Goal: Complete application form: Complete application form

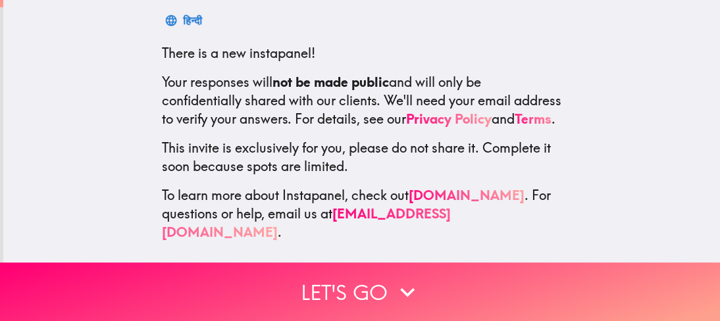
scroll to position [226, 0]
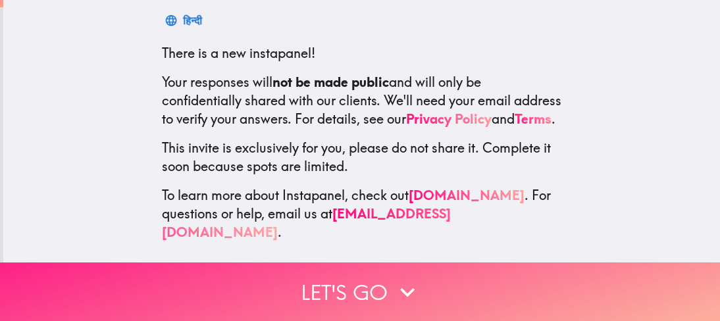
click at [336, 290] on button "Let's go" at bounding box center [360, 292] width 720 height 59
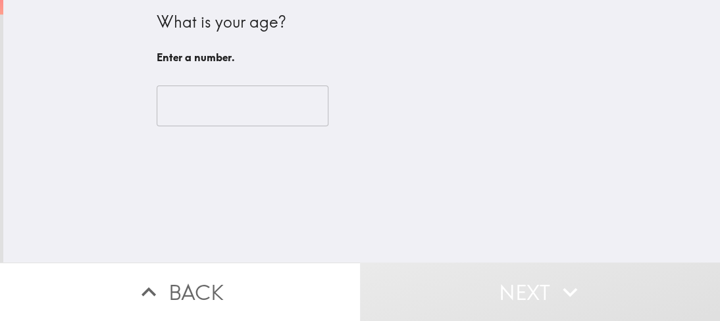
click at [203, 105] on input "number" at bounding box center [243, 106] width 172 height 41
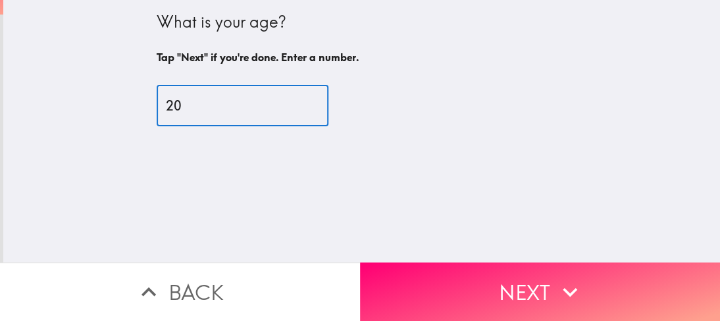
click at [293, 102] on input "20" at bounding box center [243, 106] width 172 height 41
click at [293, 102] on input "21" at bounding box center [243, 106] width 172 height 41
click at [293, 102] on input "22" at bounding box center [243, 106] width 172 height 41
click at [293, 102] on input "23" at bounding box center [243, 106] width 172 height 41
click at [293, 102] on input "24" at bounding box center [243, 106] width 172 height 41
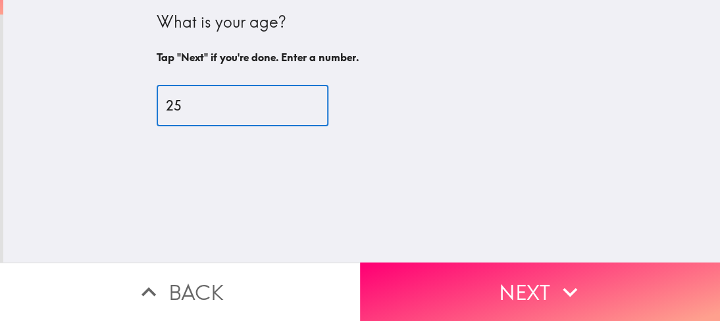
click at [293, 103] on input "25" at bounding box center [243, 106] width 172 height 41
type input "26"
click at [293, 103] on input "26" at bounding box center [243, 106] width 172 height 41
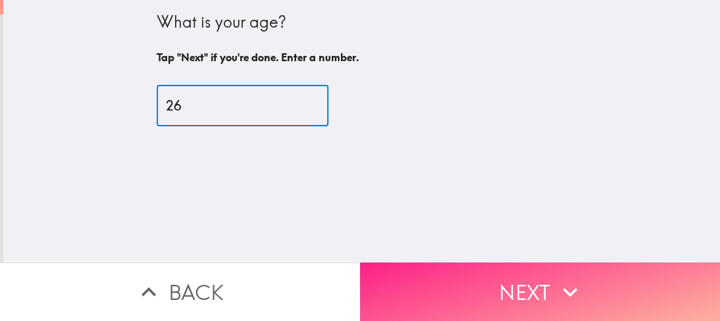
click at [408, 275] on button "Next" at bounding box center [540, 292] width 360 height 59
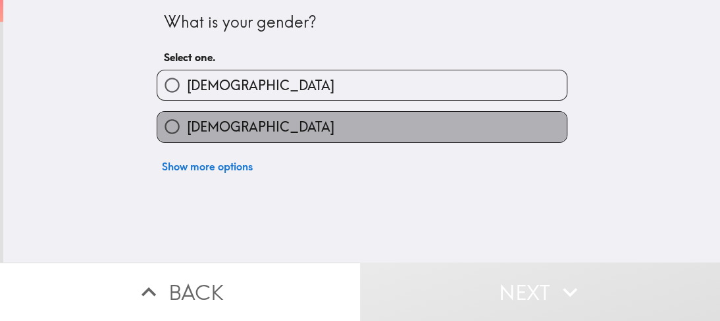
click at [254, 119] on label "[DEMOGRAPHIC_DATA]" at bounding box center [361, 127] width 409 height 30
click at [187, 119] on input "[DEMOGRAPHIC_DATA]" at bounding box center [172, 127] width 30 height 30
radio input "true"
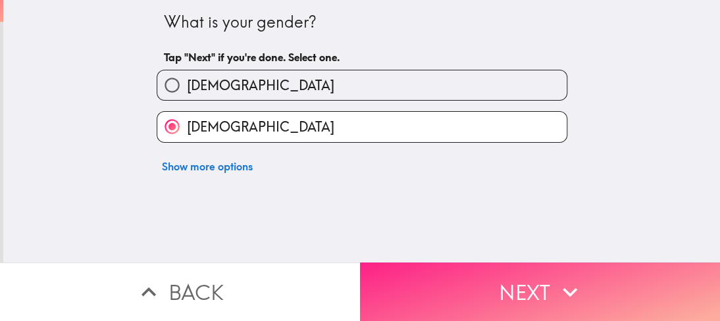
click at [432, 277] on button "Next" at bounding box center [540, 292] width 360 height 59
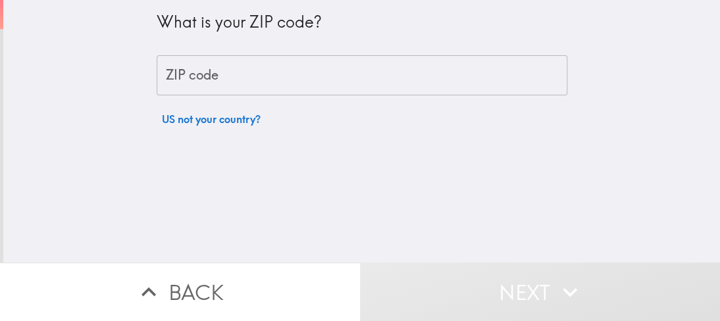
click at [279, 83] on input "ZIP code" at bounding box center [362, 75] width 411 height 41
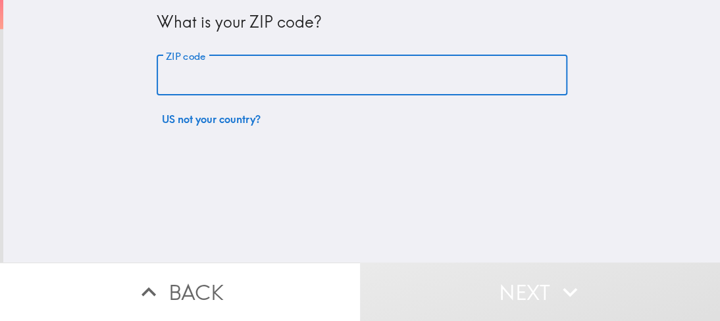
type input "76014"
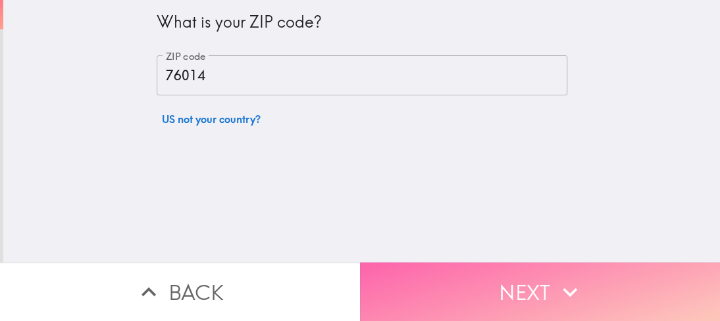
click at [421, 270] on button "Next" at bounding box center [540, 292] width 360 height 59
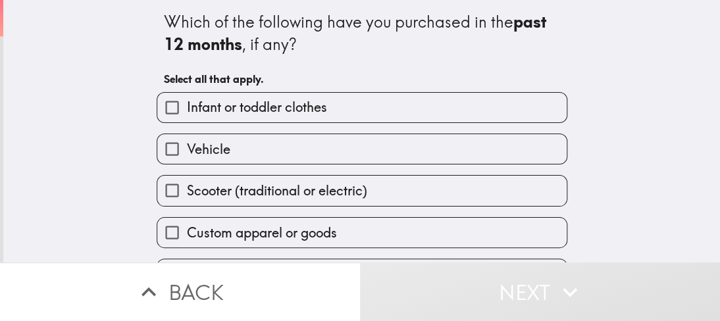
click at [253, 108] on span "Infant or toddler clothes" at bounding box center [257, 107] width 140 height 18
click at [187, 108] on input "Infant or toddler clothes" at bounding box center [172, 108] width 30 height 30
checkbox input "true"
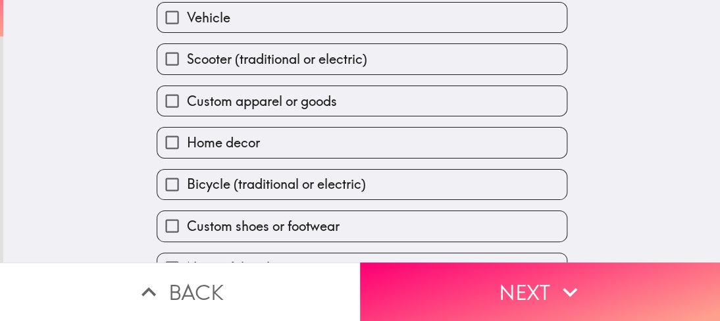
scroll to position [161, 0]
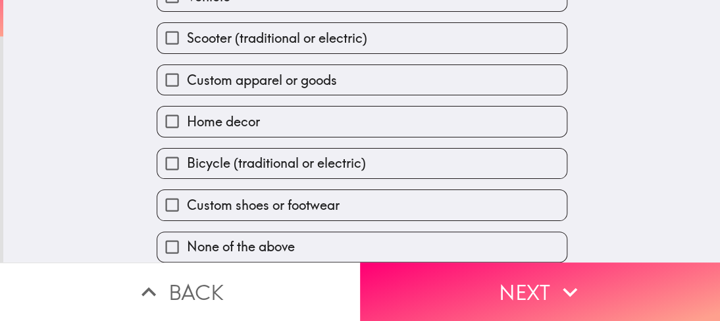
click at [251, 161] on span "Bicycle (traditional or electric)" at bounding box center [276, 163] width 179 height 18
click at [187, 161] on input "Bicycle (traditional or electric)" at bounding box center [172, 164] width 30 height 30
checkbox input "true"
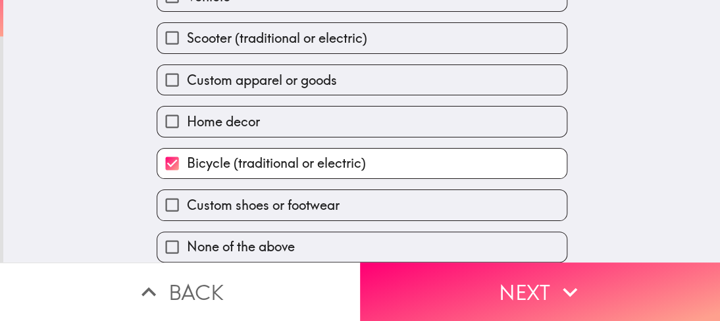
click at [267, 198] on span "Custom shoes or footwear" at bounding box center [263, 205] width 153 height 18
click at [187, 198] on input "Custom shoes or footwear" at bounding box center [172, 205] width 30 height 30
checkbox input "true"
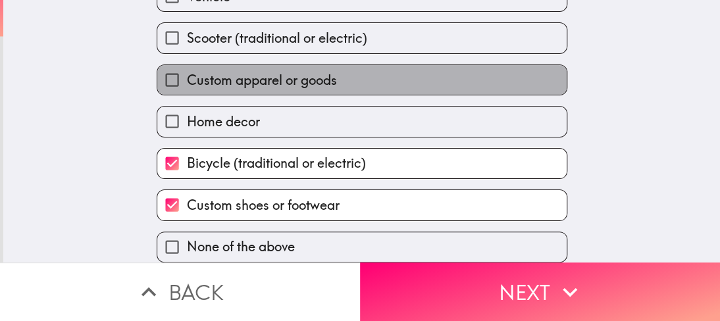
click at [252, 71] on span "Custom apparel or goods" at bounding box center [262, 80] width 150 height 18
click at [187, 65] on input "Custom apparel or goods" at bounding box center [172, 80] width 30 height 30
checkbox input "true"
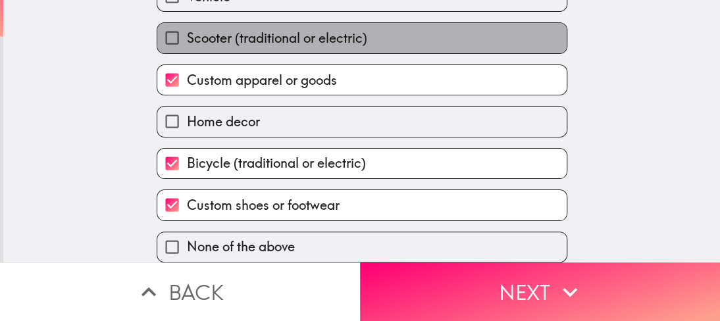
click at [253, 37] on span "Scooter (traditional or electric)" at bounding box center [277, 38] width 180 height 18
click at [187, 37] on input "Scooter (traditional or electric)" at bounding box center [172, 38] width 30 height 30
checkbox input "true"
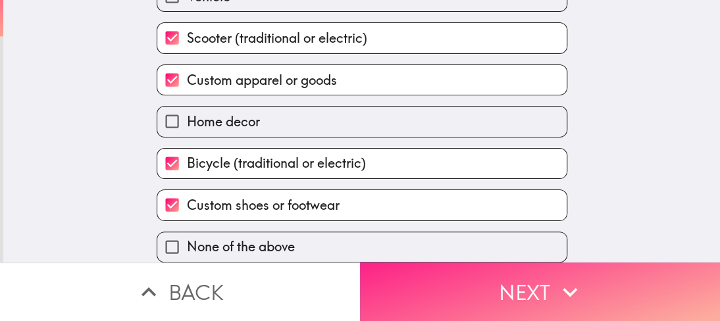
click at [390, 282] on button "Next" at bounding box center [540, 292] width 360 height 59
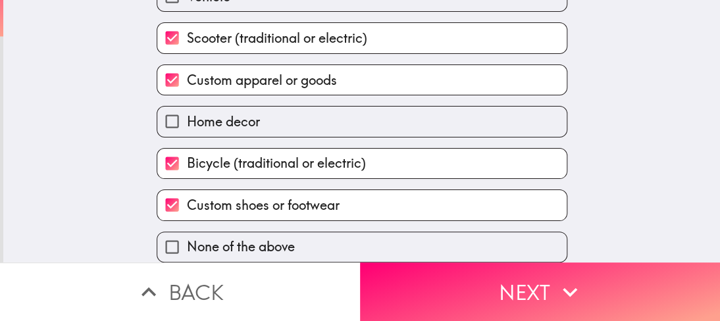
scroll to position [70, 0]
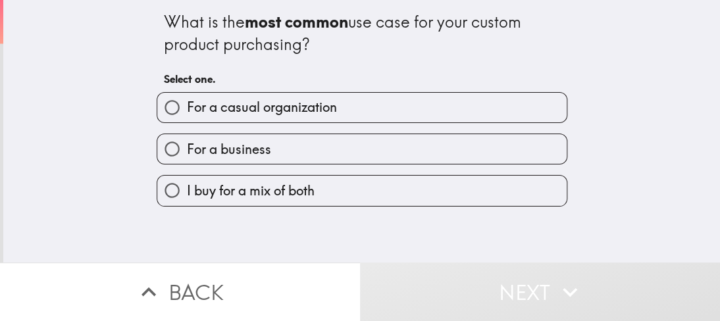
click at [281, 103] on span "For a casual organization" at bounding box center [262, 107] width 150 height 18
click at [187, 103] on input "For a casual organization" at bounding box center [172, 108] width 30 height 30
radio input "true"
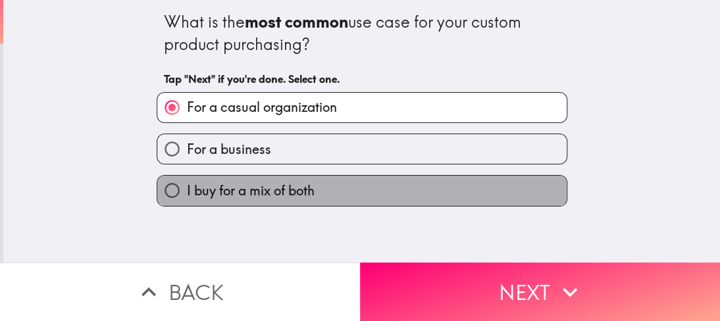
click at [267, 188] on span "I buy for a mix of both" at bounding box center [251, 191] width 128 height 18
click at [187, 188] on input "I buy for a mix of both" at bounding box center [172, 191] width 30 height 30
radio input "true"
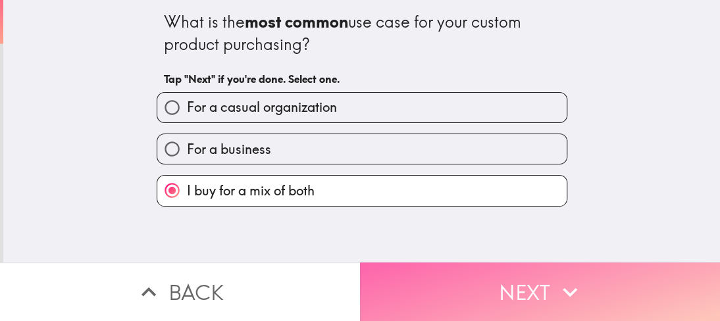
click at [400, 286] on button "Next" at bounding box center [540, 292] width 360 height 59
